Goal: Check status: Check status

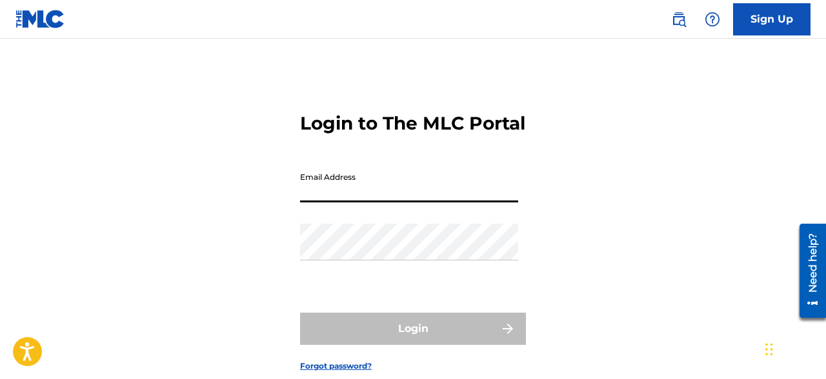
click at [383, 203] on input "Email Address" at bounding box center [409, 184] width 218 height 37
type input "[EMAIL_ADDRESS][DOMAIN_NAME]"
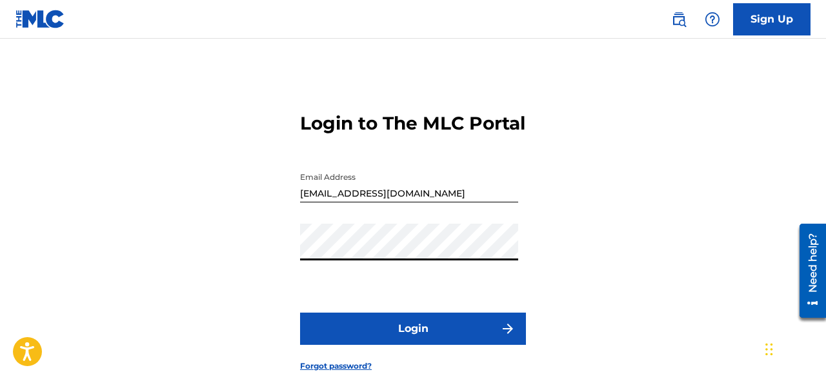
click at [300, 313] on button "Login" at bounding box center [413, 329] width 226 height 32
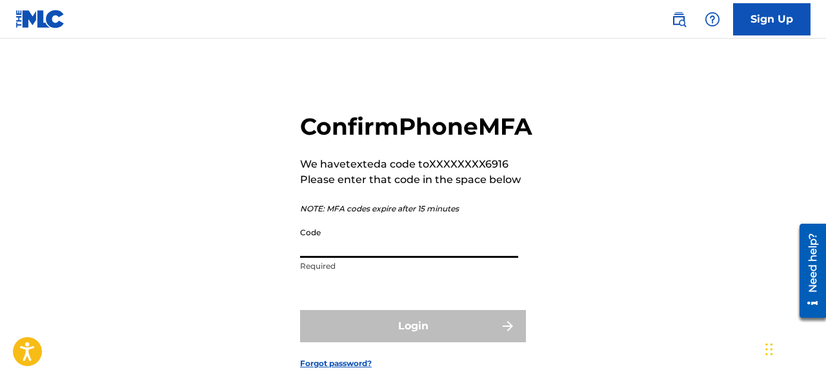
click at [319, 258] on input "Code" at bounding box center [409, 239] width 218 height 37
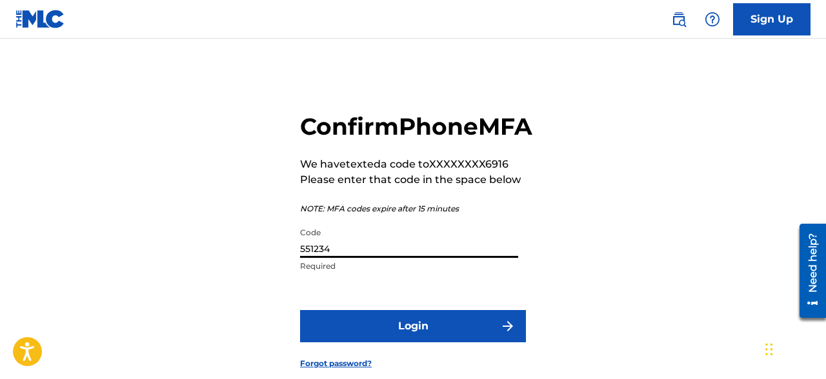
type input "551234"
click at [300, 310] on button "Login" at bounding box center [413, 326] width 226 height 32
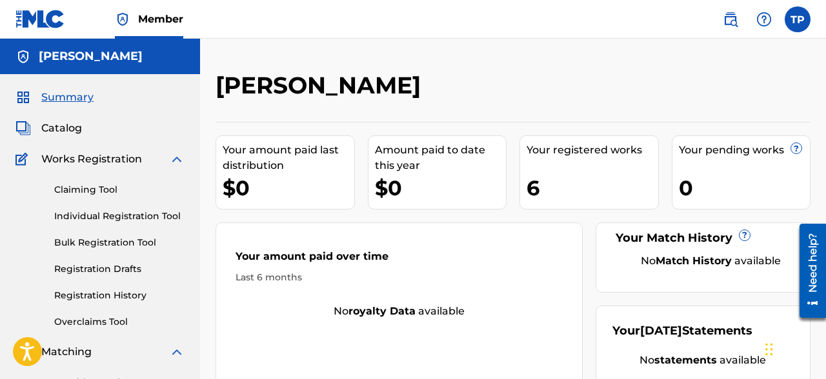
click at [108, 294] on link "Registration History" at bounding box center [119, 296] width 130 height 14
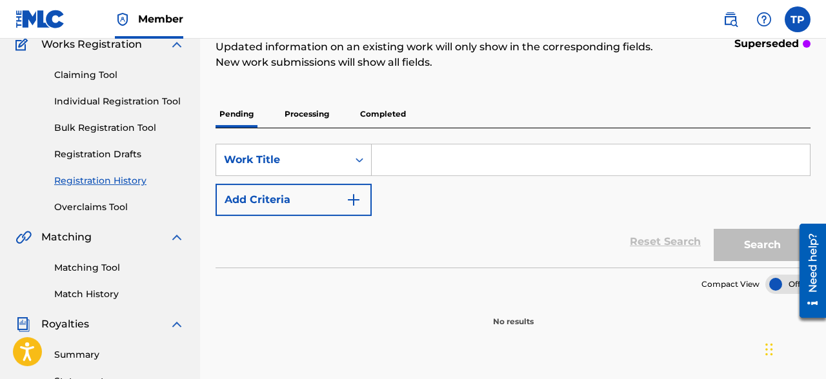
scroll to position [113, 0]
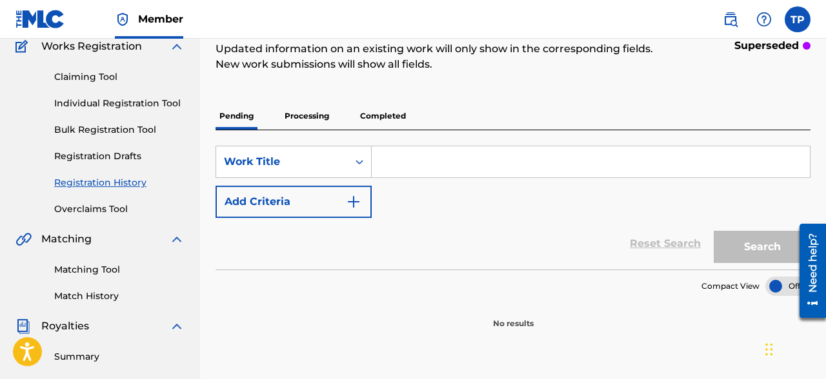
click at [305, 116] on p "Processing" at bounding box center [307, 116] width 52 height 27
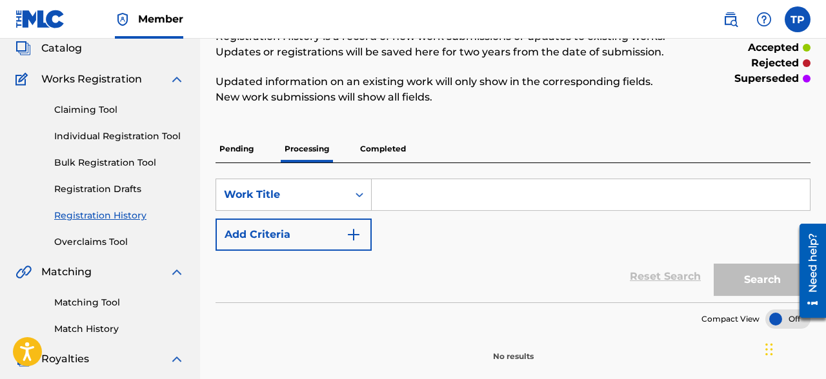
scroll to position [82, 0]
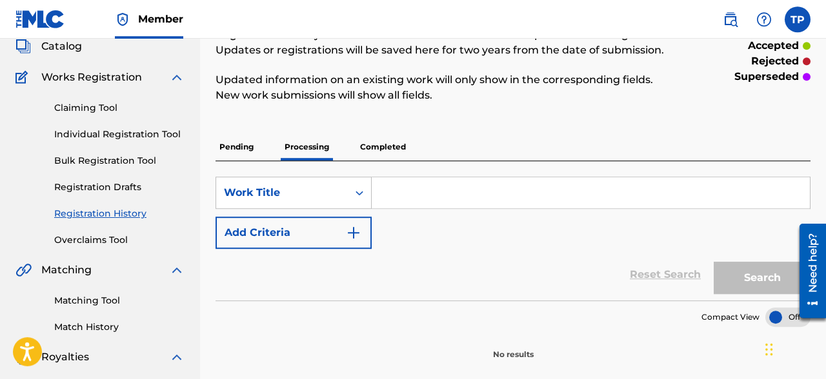
click at [366, 146] on p "Completed" at bounding box center [383, 147] width 54 height 27
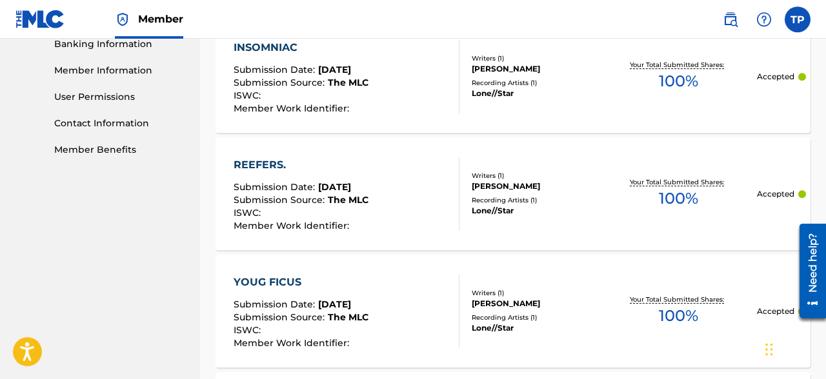
scroll to position [565, 0]
